Goal: Transaction & Acquisition: Register for event/course

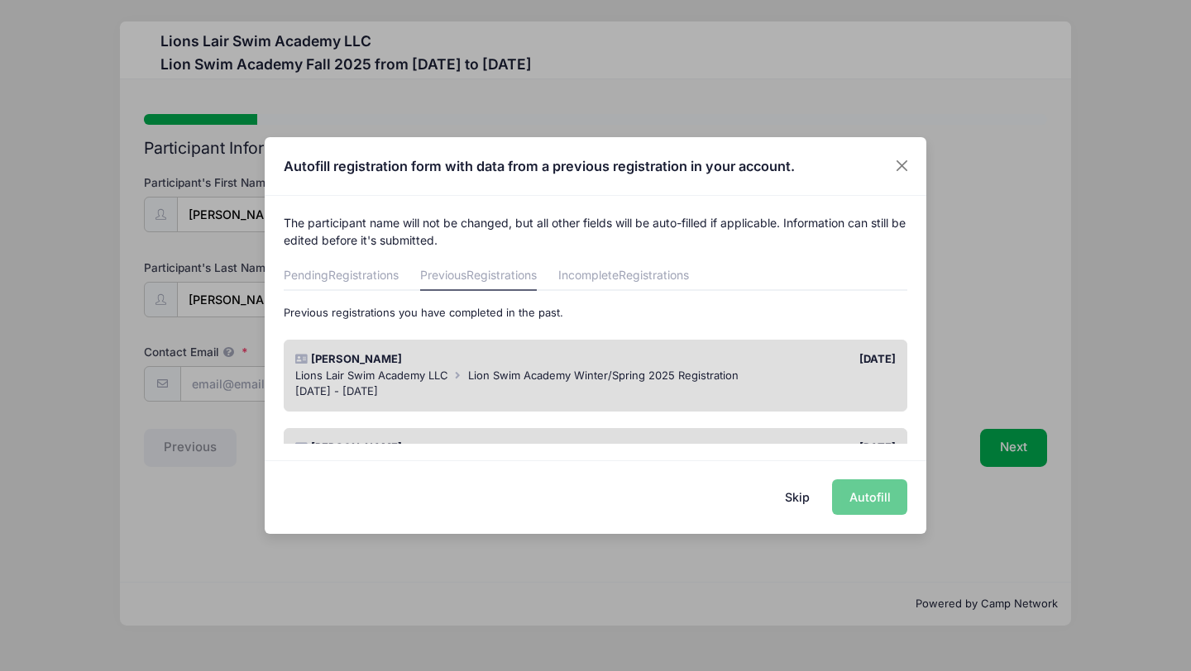
click at [796, 393] on div "[DATE] - [DATE]" at bounding box center [595, 392] width 601 height 17
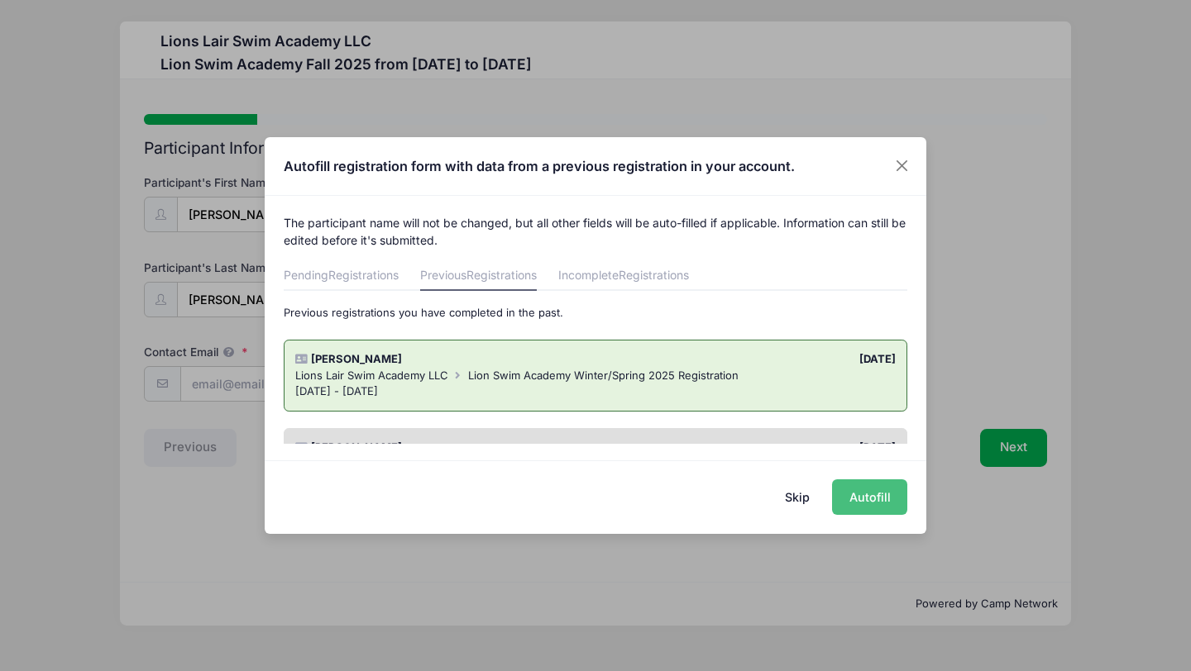
click at [880, 502] on button "Autofill" at bounding box center [869, 498] width 75 height 36
type input "[EMAIL_ADDRESS][DOMAIN_NAME]"
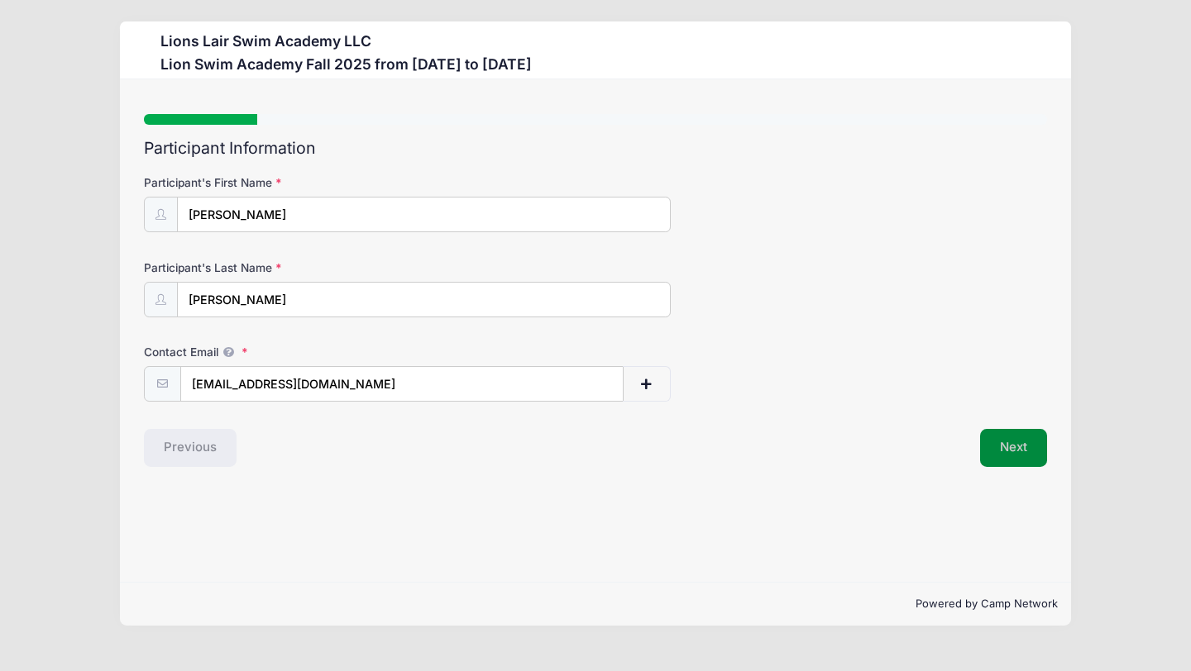
click at [1021, 445] on button "Next" at bounding box center [1013, 448] width 67 height 38
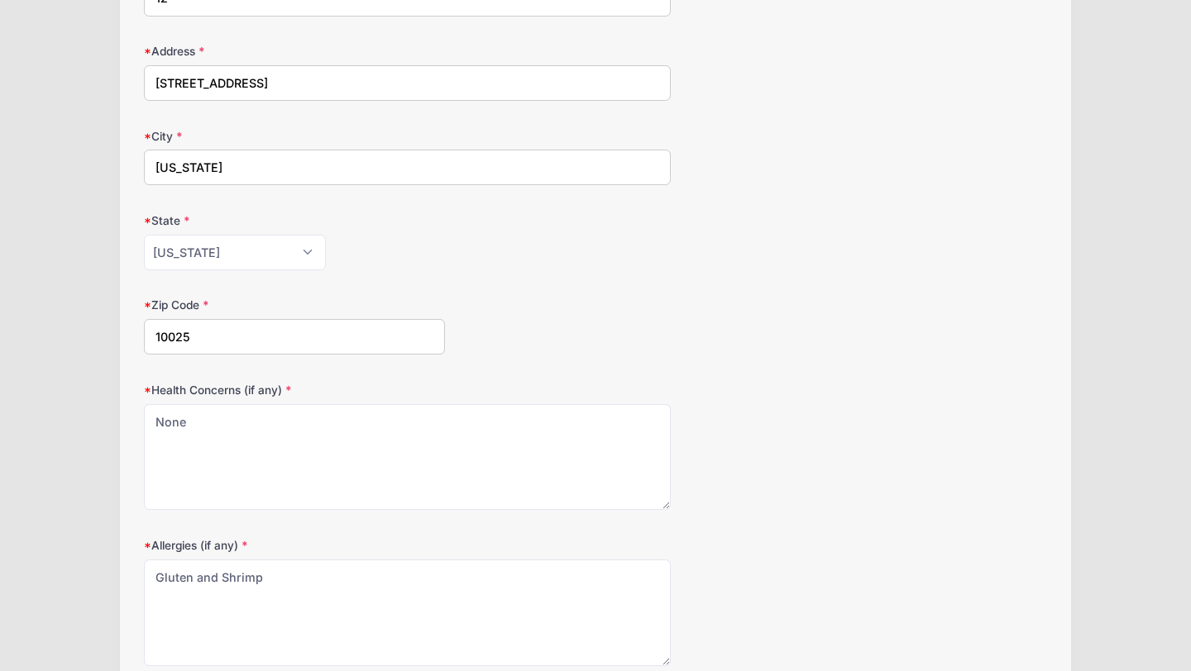
scroll to position [617, 0]
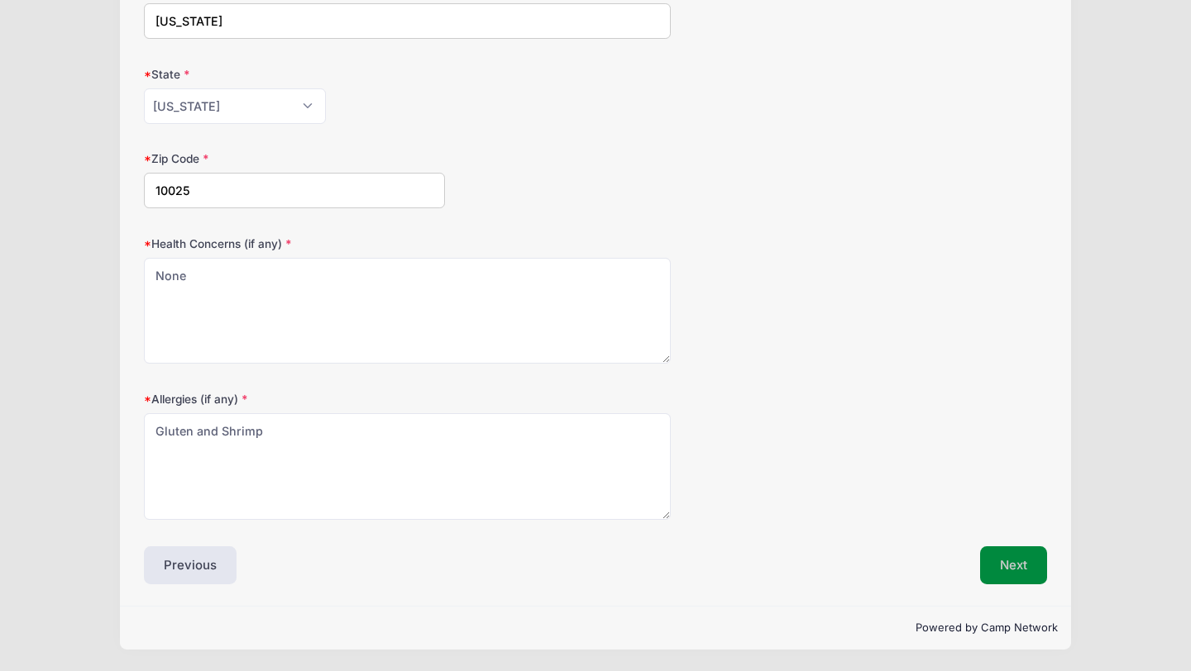
click at [1018, 559] on button "Next" at bounding box center [1013, 566] width 67 height 38
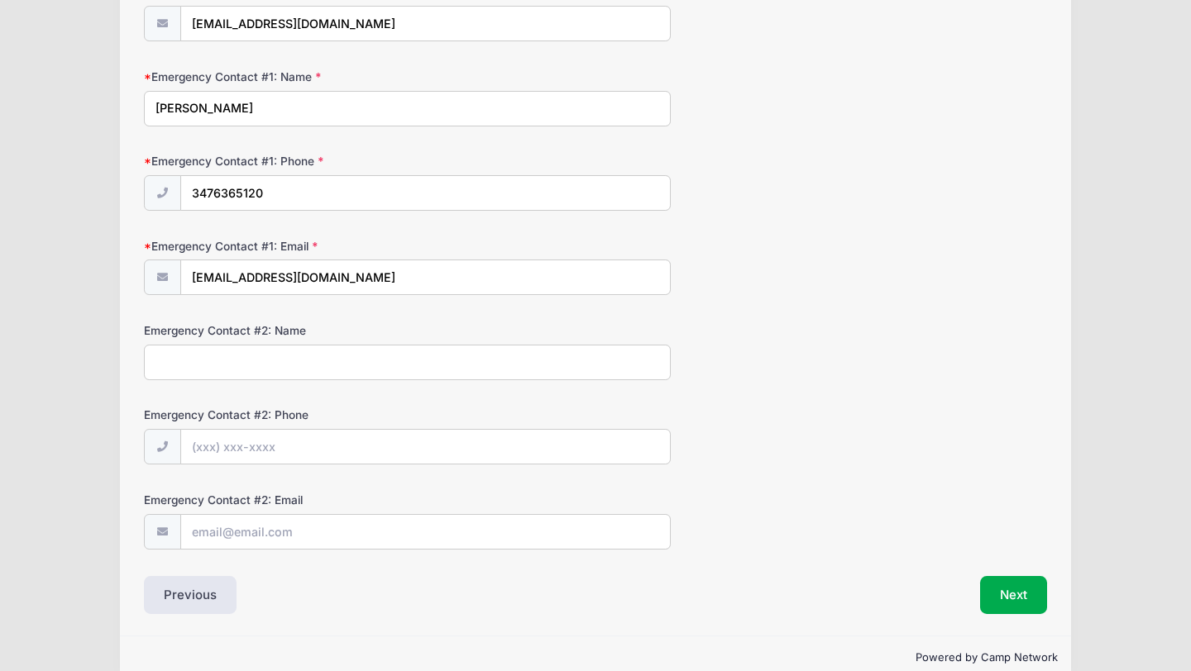
scroll to position [390, 0]
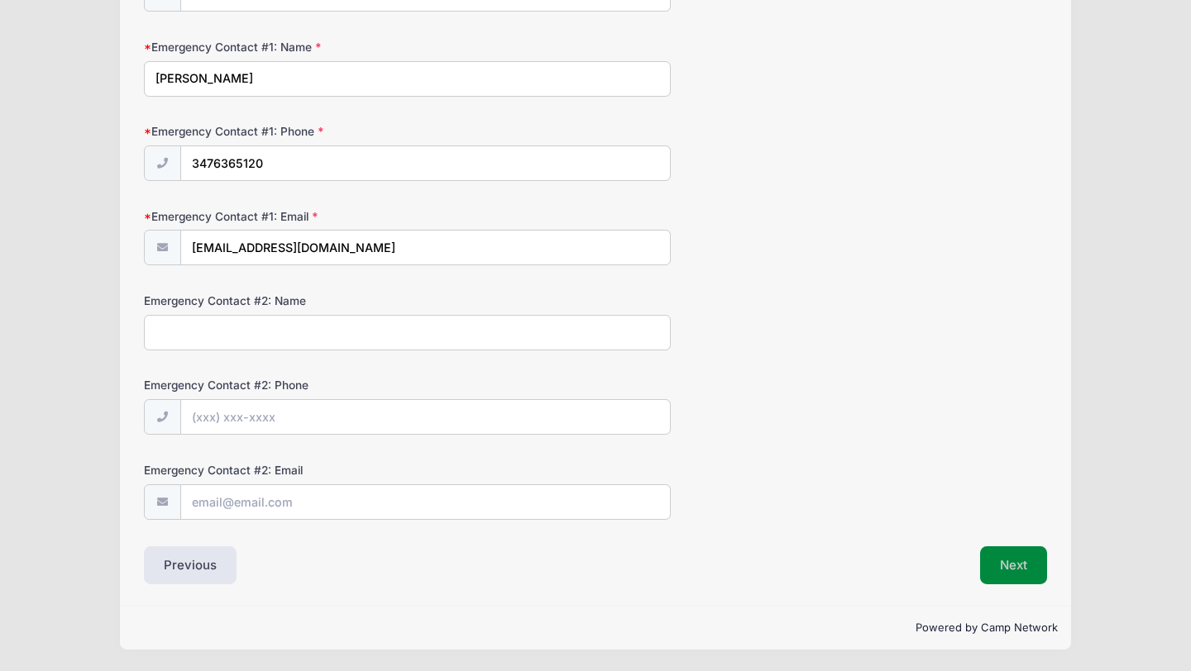
click at [1021, 581] on button "Next" at bounding box center [1013, 566] width 67 height 38
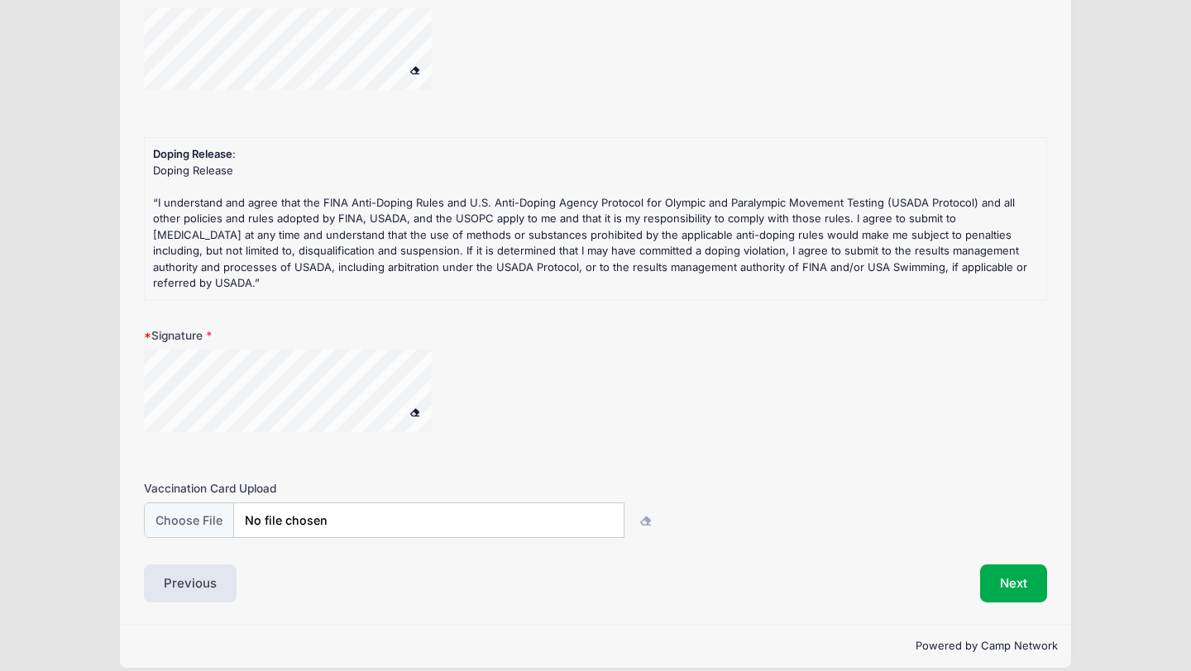
scroll to position [429, 0]
click at [366, 327] on div "Signature" at bounding box center [595, 390] width 903 height 126
click at [1014, 566] on button "Next" at bounding box center [1013, 583] width 67 height 38
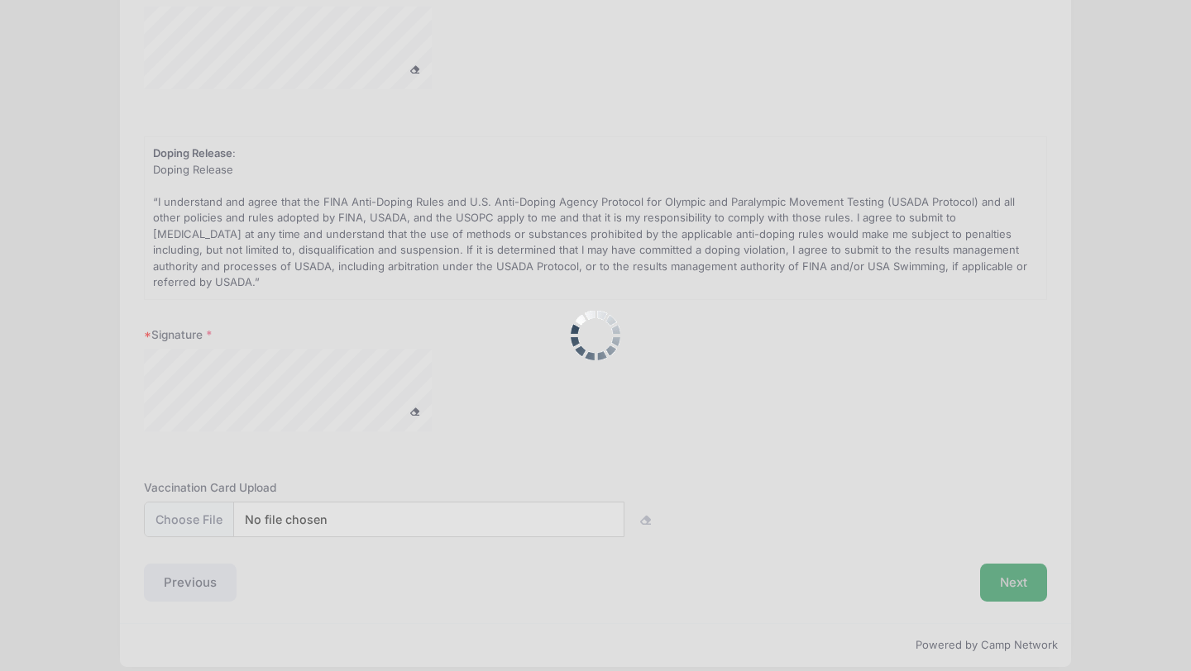
scroll to position [0, 0]
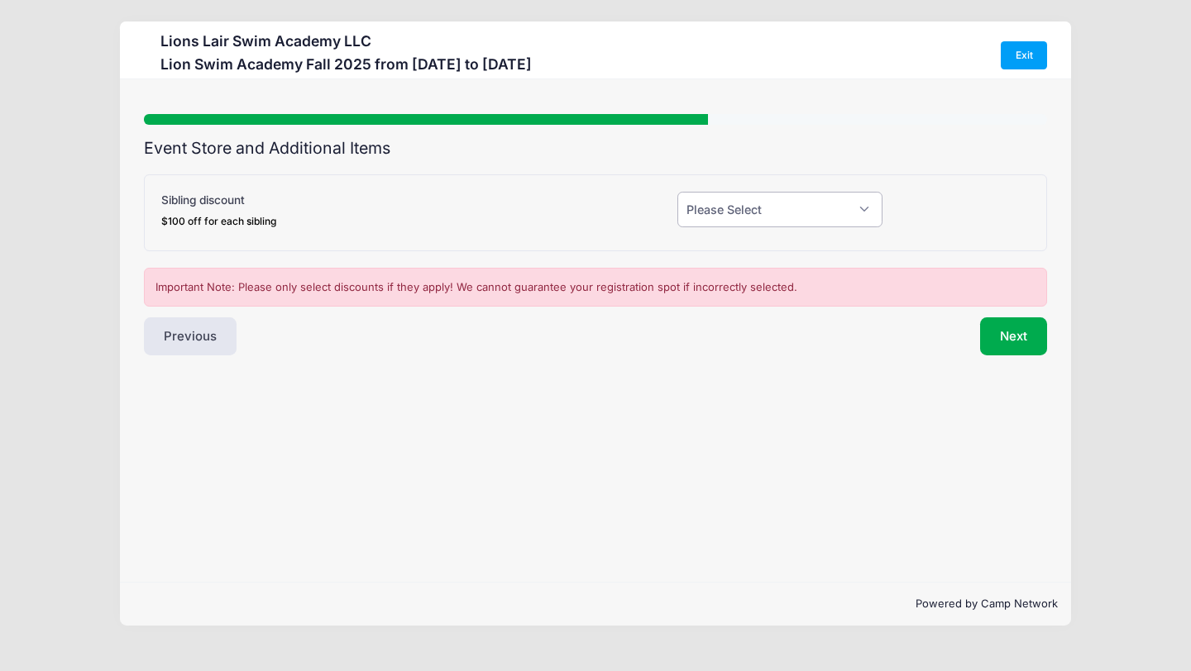
click at [840, 212] on select "Please Select Yes (-$100.00) No" at bounding box center [779, 210] width 205 height 36
select select "0"
click at [1010, 336] on button "Next" at bounding box center [1013, 337] width 67 height 38
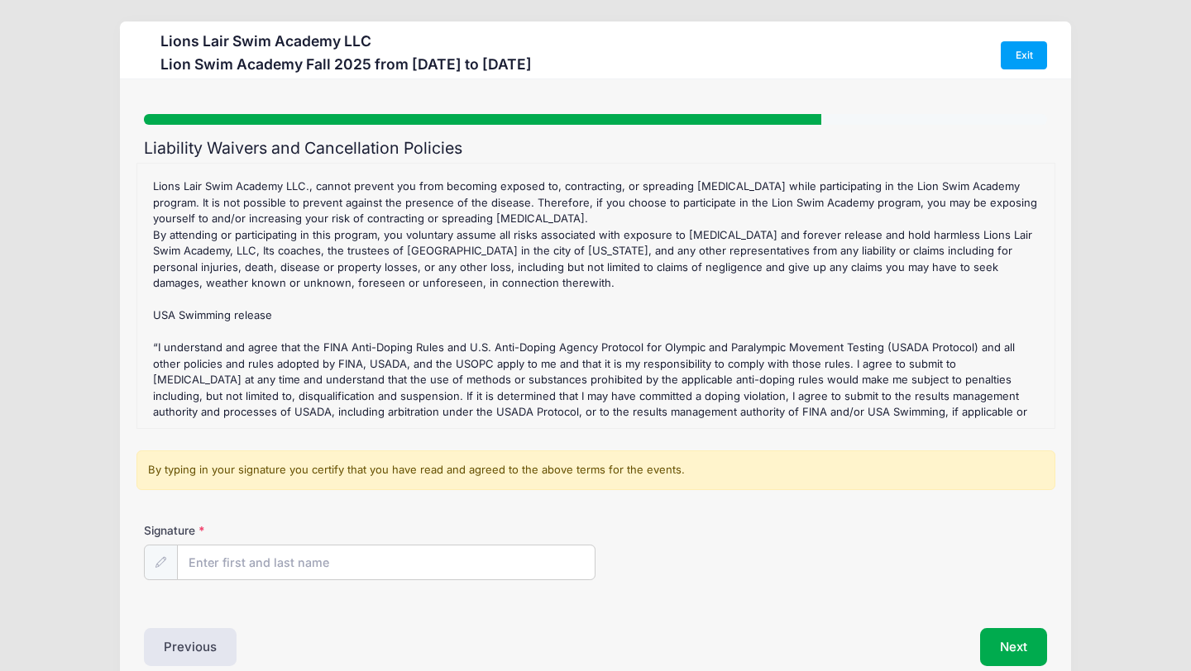
scroll to position [82, 0]
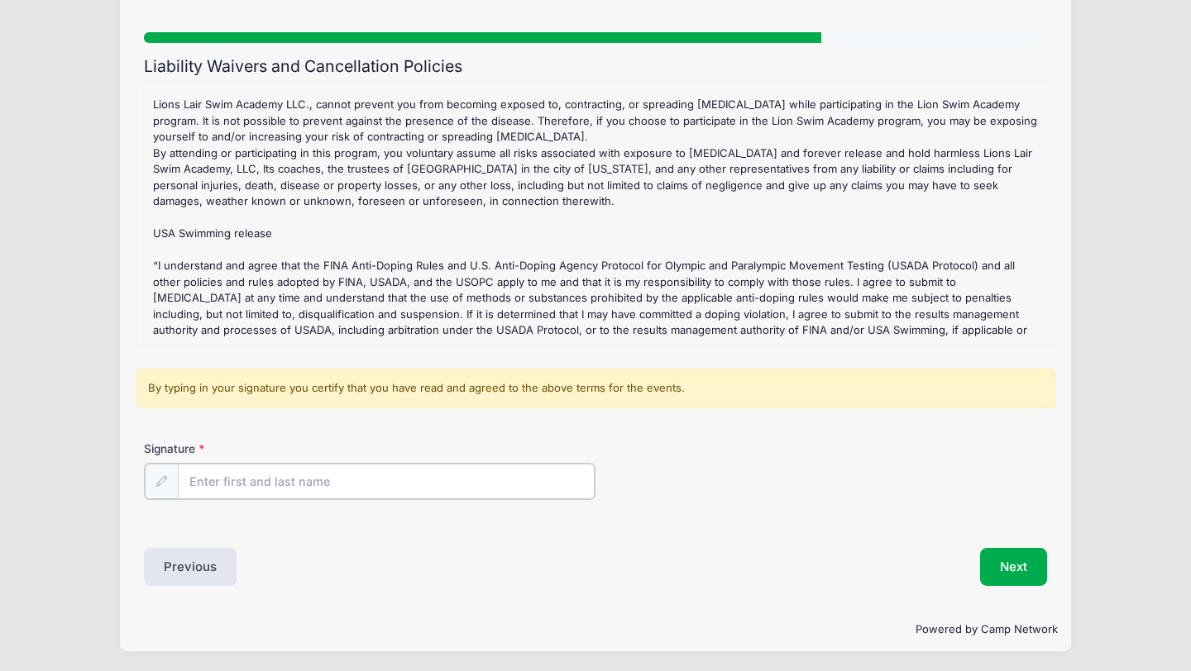
click at [257, 486] on input "Signature" at bounding box center [386, 482] width 417 height 36
click at [165, 478] on icon at bounding box center [160, 480] width 11 height 11
drag, startPoint x: 216, startPoint y: 475, endPoint x: 232, endPoint y: 447, distance: 32.2
click at [232, 471] on input "Signature" at bounding box center [386, 482] width 417 height 36
type input "[PERSON_NAME]"
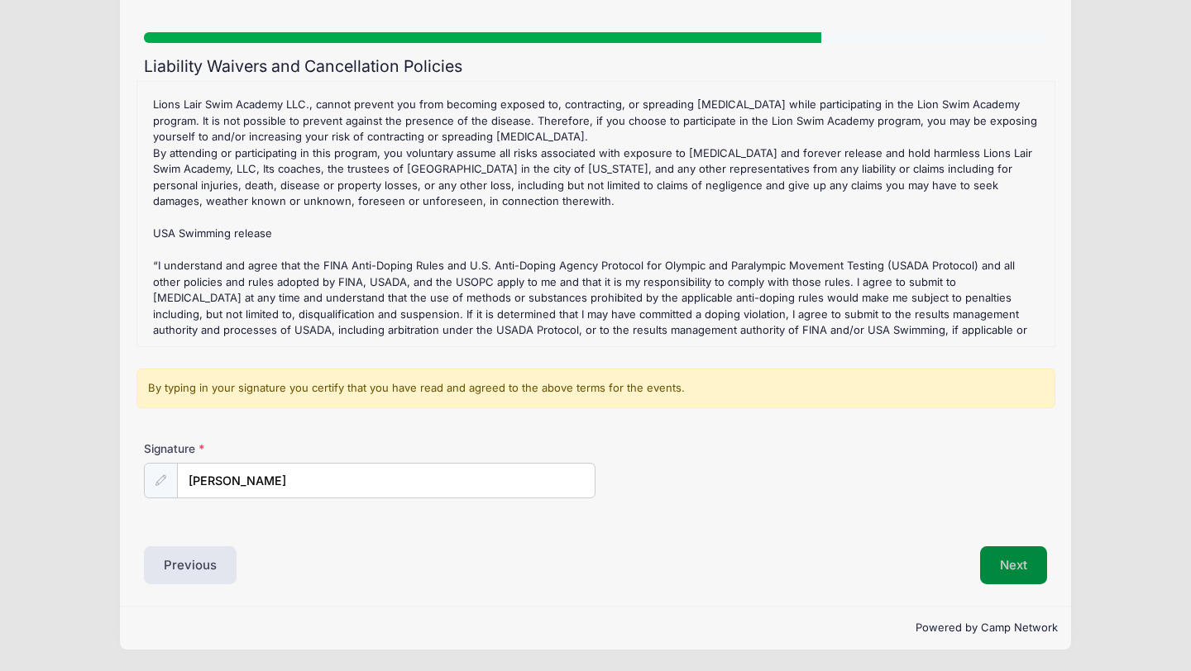
click at [1019, 561] on button "Next" at bounding box center [1013, 566] width 67 height 38
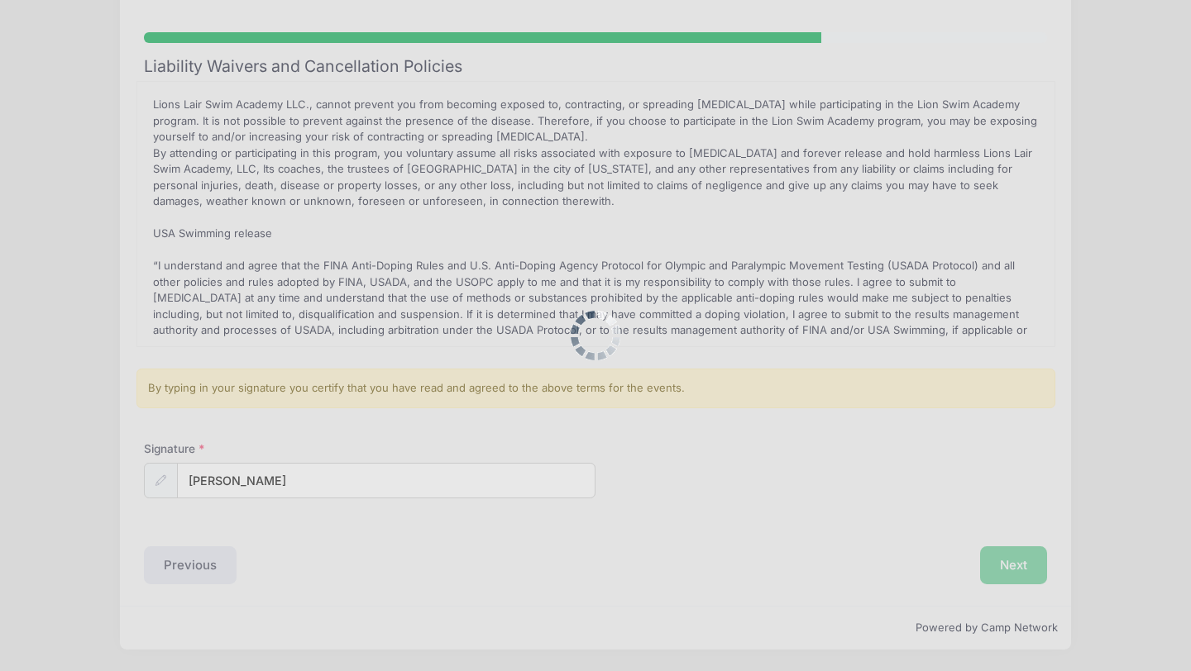
scroll to position [0, 0]
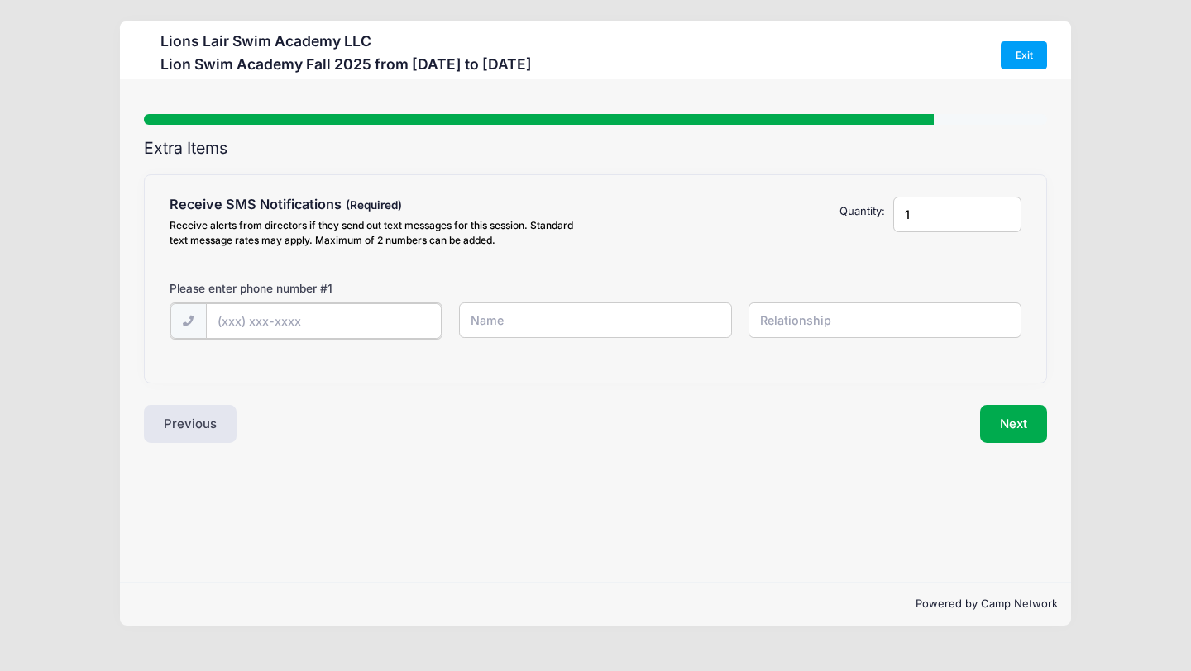
click at [0, 0] on input "text" at bounding box center [0, 0] width 0 height 0
type input "[PHONE_NUMBER]"
click at [0, 0] on input "text" at bounding box center [0, 0] width 0 height 0
type input "[PERSON_NAME]"
click at [0, 0] on input "text" at bounding box center [0, 0] width 0 height 0
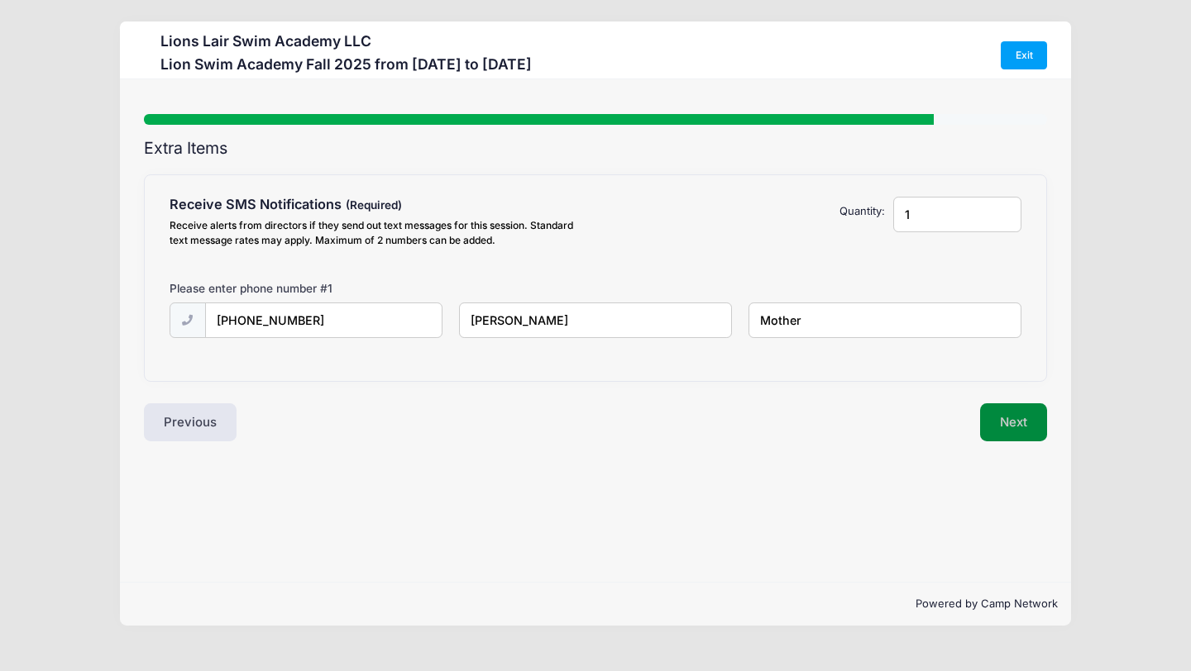
type input "Mother"
click at [1027, 419] on button "Next" at bounding box center [1013, 423] width 67 height 38
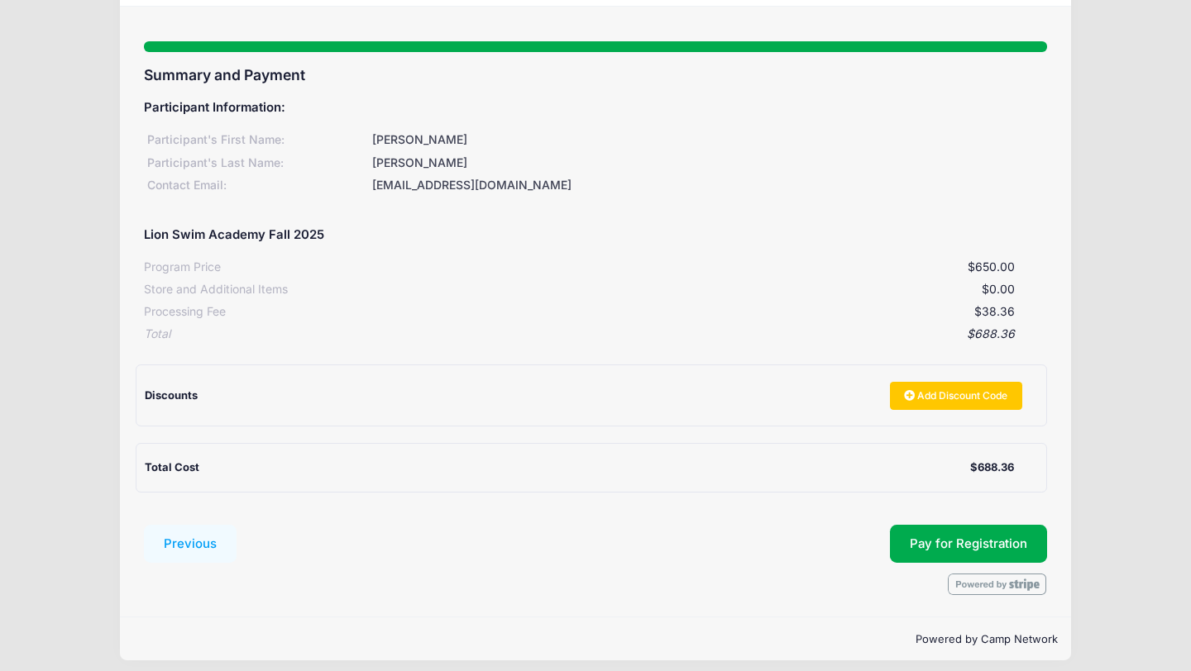
scroll to position [84, 0]
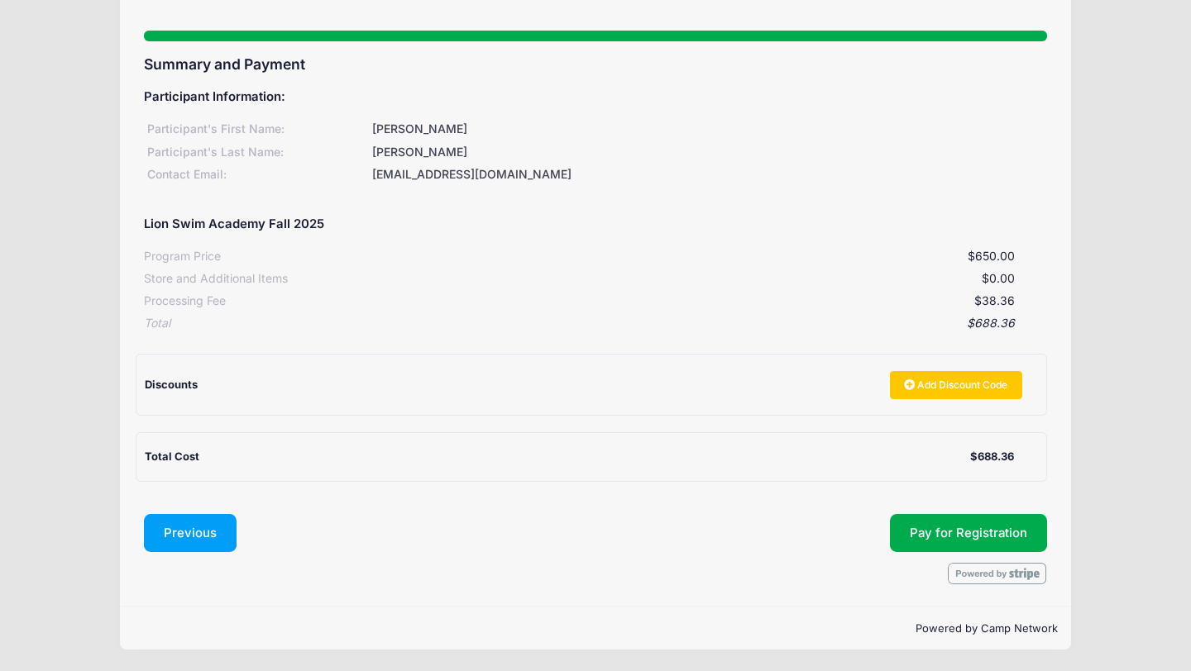
click at [189, 533] on button "Previous" at bounding box center [190, 533] width 93 height 38
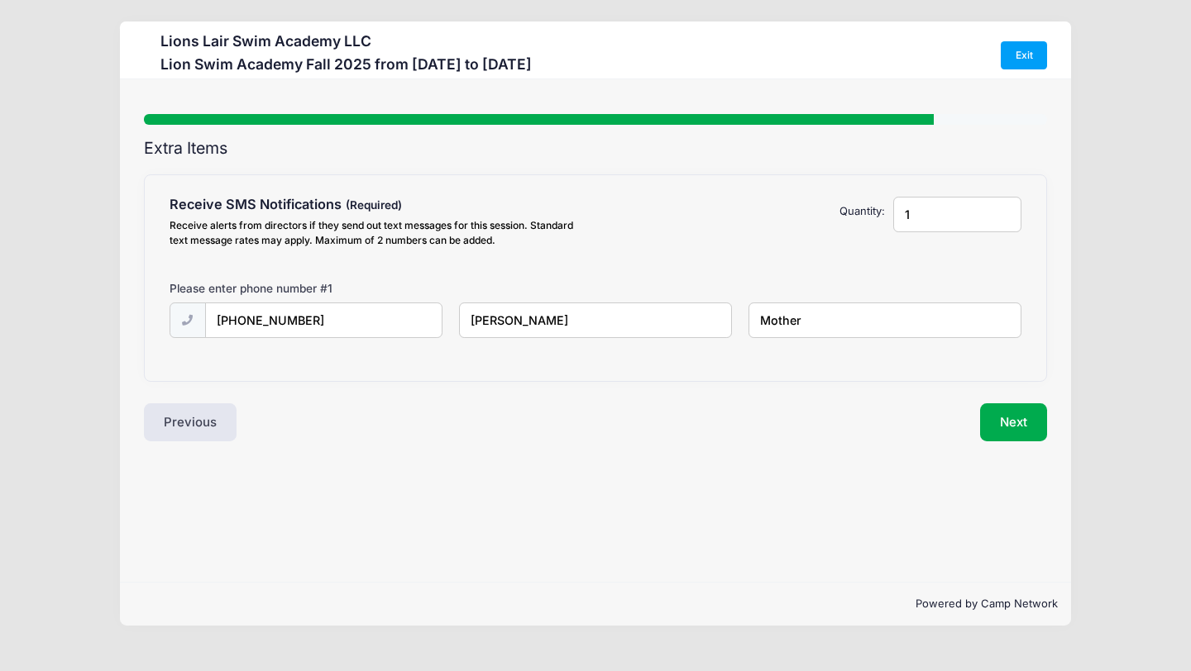
scroll to position [0, 0]
type input "2"
click at [1007, 210] on input "2" at bounding box center [957, 215] width 129 height 36
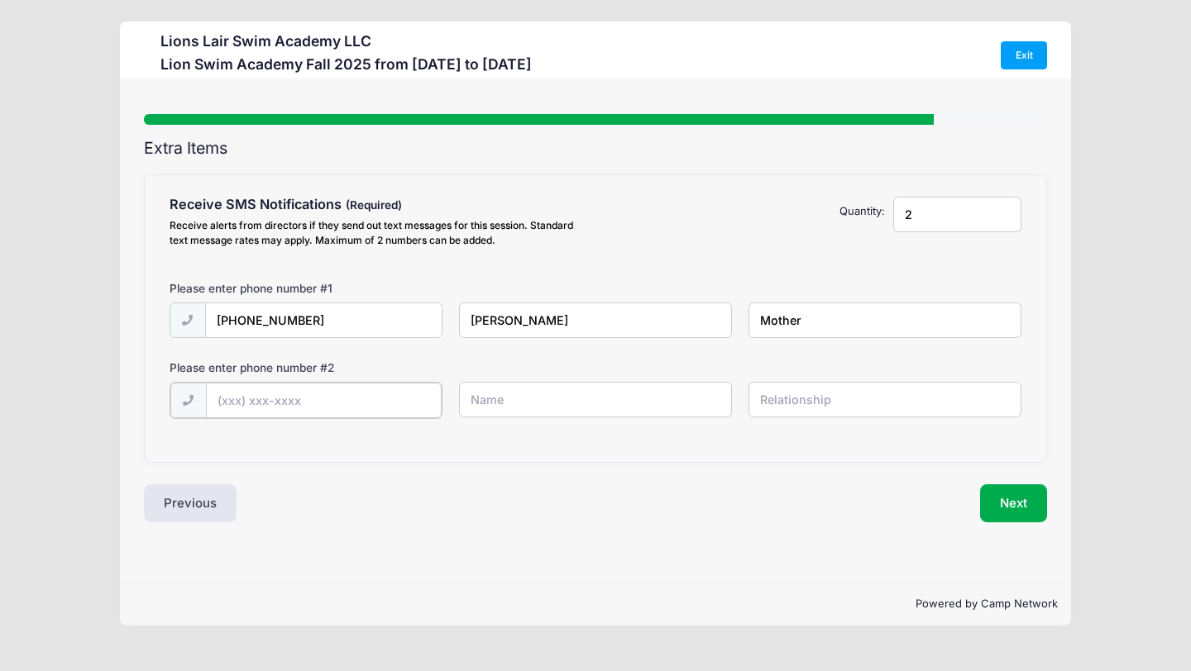
click at [0, 0] on input "text" at bounding box center [0, 0] width 0 height 0
type input "[PHONE_NUMBER]"
click at [0, 0] on input "text" at bounding box center [0, 0] width 0 height 0
type input "Effi"
click at [0, 0] on input "text" at bounding box center [0, 0] width 0 height 0
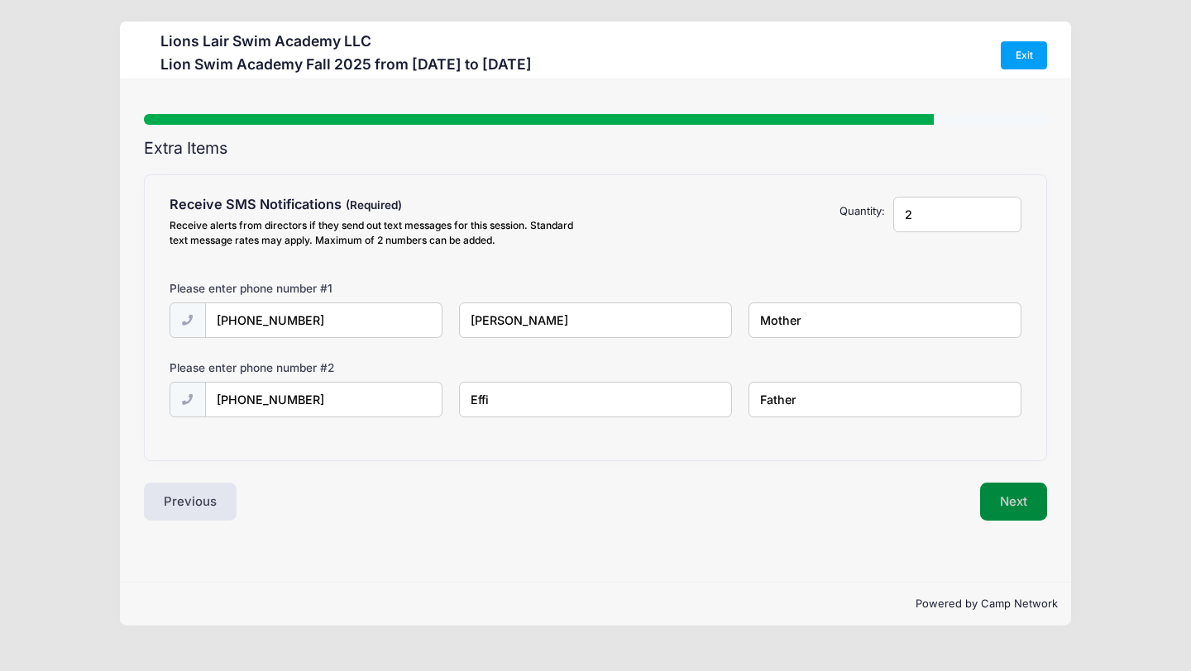
type input "Father"
click at [1012, 504] on button "Next" at bounding box center [1013, 502] width 67 height 38
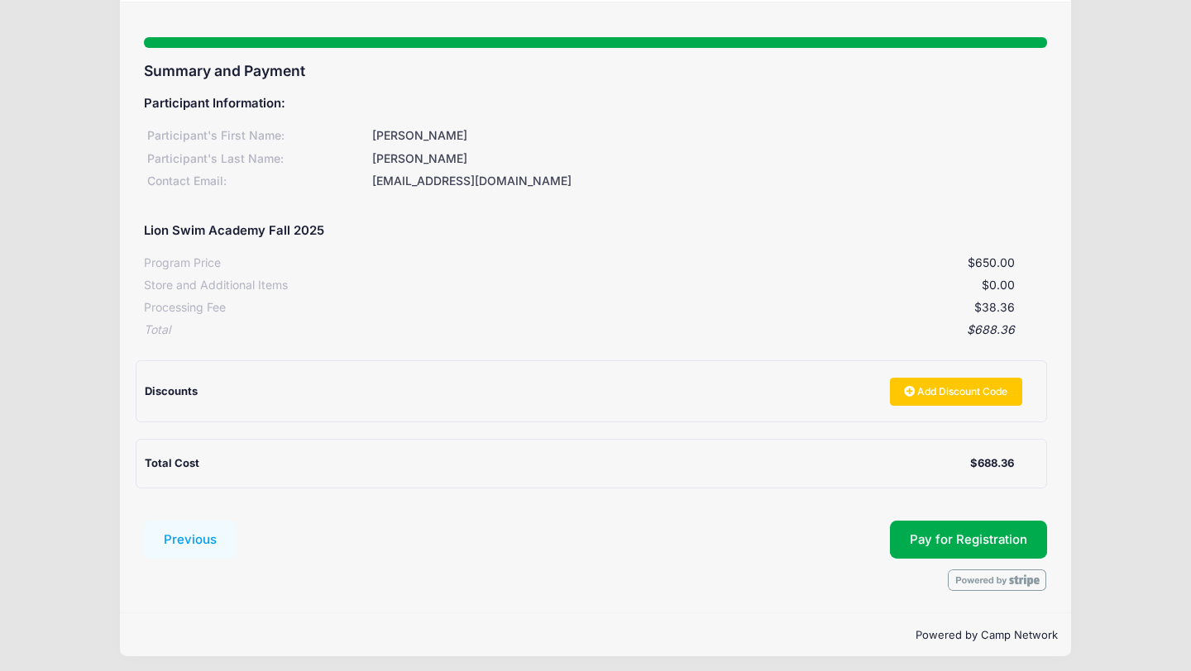
scroll to position [84, 0]
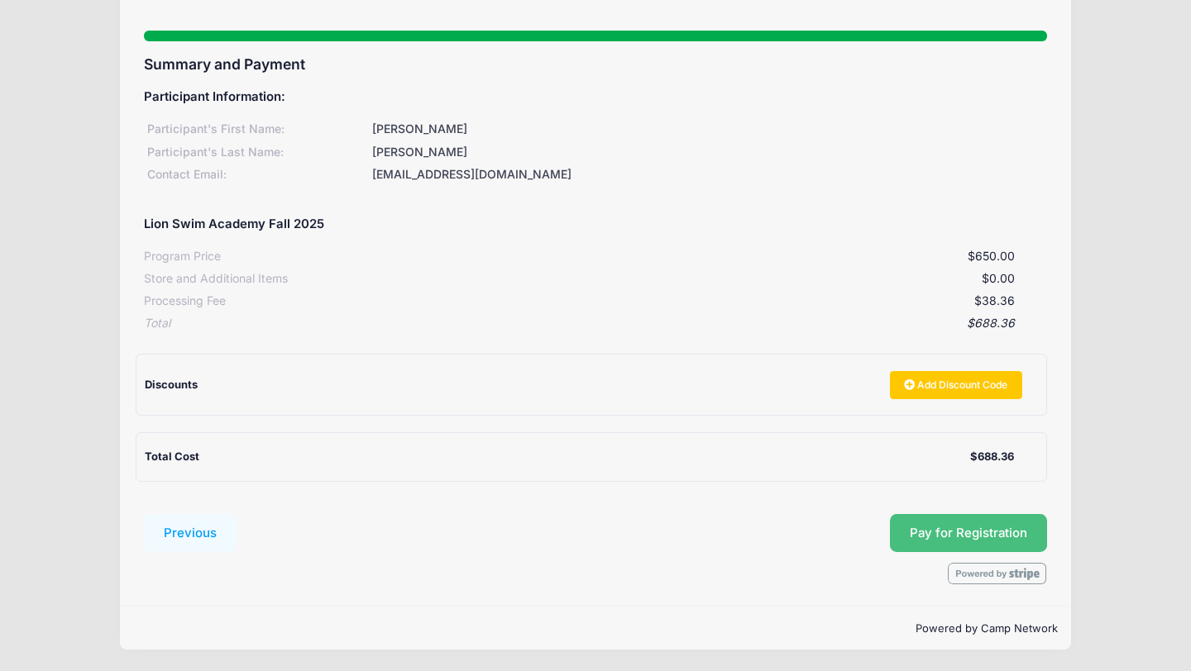
click at [977, 528] on span "Pay for Registration" at bounding box center [968, 533] width 117 height 15
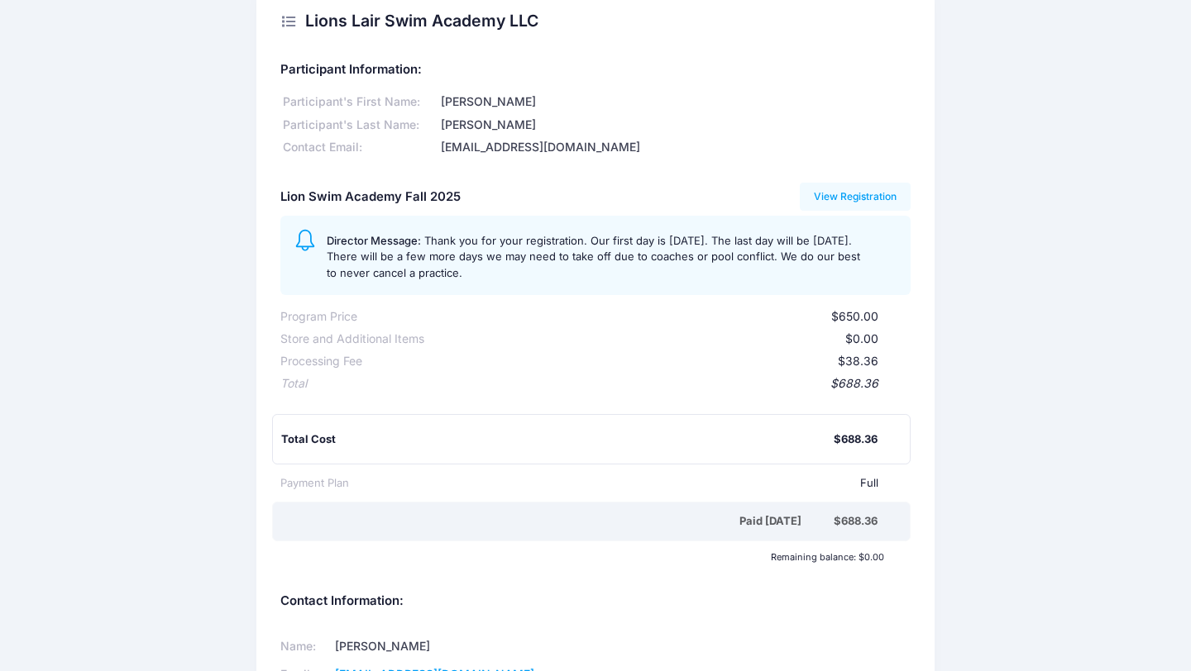
scroll to position [122, 0]
